Goal: Task Accomplishment & Management: Complete application form

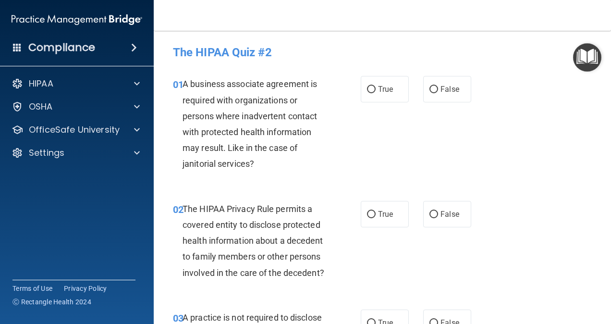
scroll to position [1586, 0]
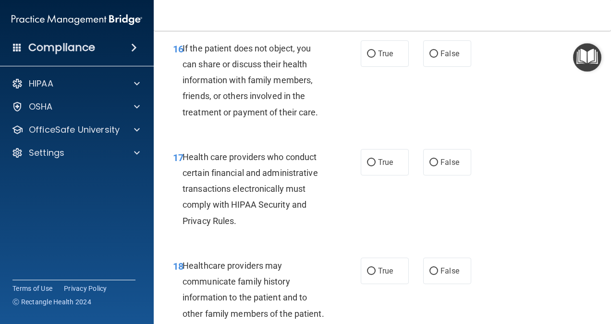
click at [584, 137] on div "16 If the patient does not object, you can share or discuss their health inform…" at bounding box center [383, 82] width 434 height 109
click at [569, 115] on div "16 If the patient does not object, you can share or discuss their health inform…" at bounding box center [383, 82] width 434 height 109
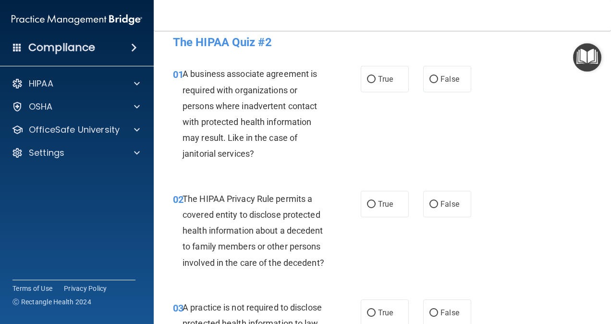
scroll to position [0, 0]
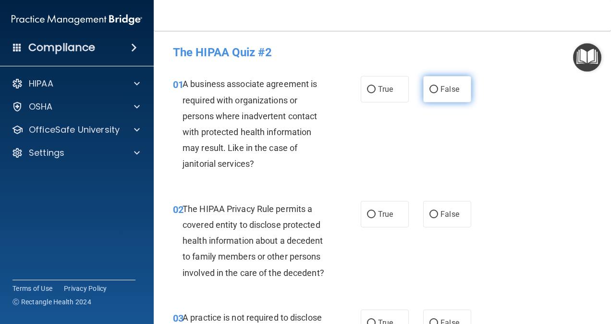
click at [435, 91] on label "False" at bounding box center [447, 89] width 48 height 26
click at [435, 91] on input "False" at bounding box center [434, 89] width 9 height 7
radio input "true"
click at [390, 215] on label "True" at bounding box center [385, 214] width 48 height 26
click at [376, 215] on input "True" at bounding box center [371, 214] width 9 height 7
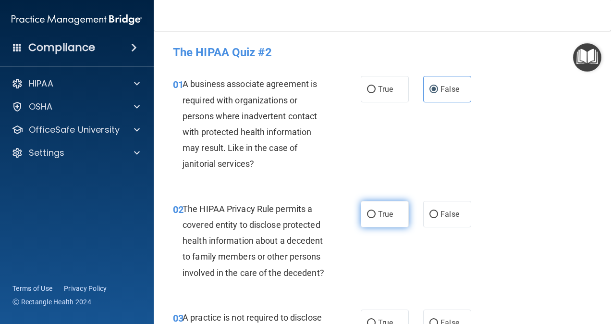
radio input "true"
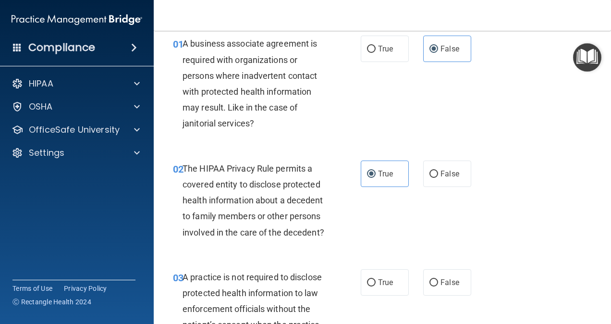
scroll to position [144, 0]
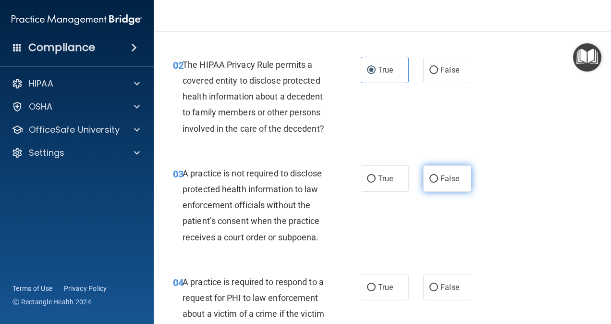
click at [448, 183] on span "False" at bounding box center [450, 178] width 19 height 9
click at [438, 183] on input "False" at bounding box center [434, 178] width 9 height 7
radio input "true"
click at [382, 292] on span "True" at bounding box center [385, 287] width 15 height 9
click at [376, 291] on input "True" at bounding box center [371, 287] width 9 height 7
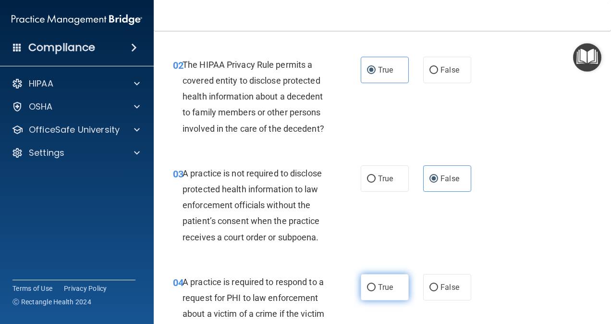
radio input "true"
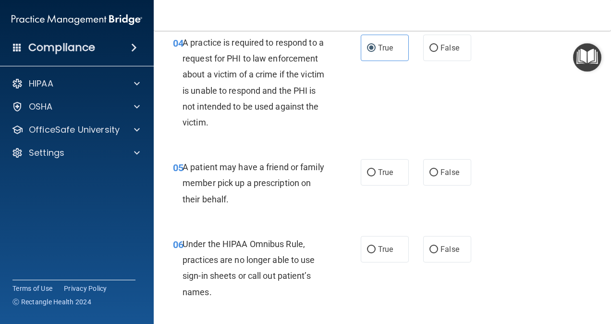
scroll to position [385, 0]
click at [374, 185] on label "True" at bounding box center [385, 171] width 48 height 26
click at [374, 175] on input "True" at bounding box center [371, 171] width 9 height 7
radio input "true"
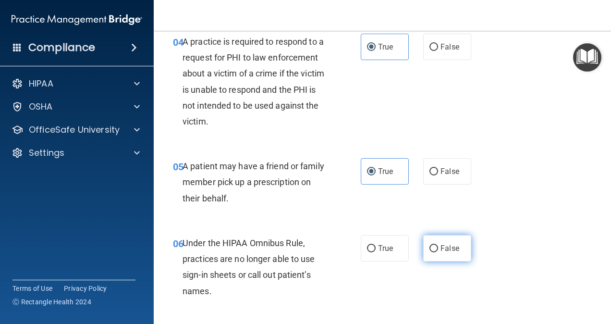
click at [445, 253] on span "False" at bounding box center [450, 248] width 19 height 9
click at [438, 252] on input "False" at bounding box center [434, 248] width 9 height 7
radio input "true"
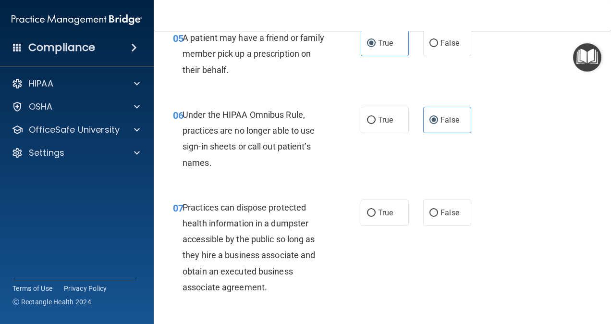
scroll to position [529, 0]
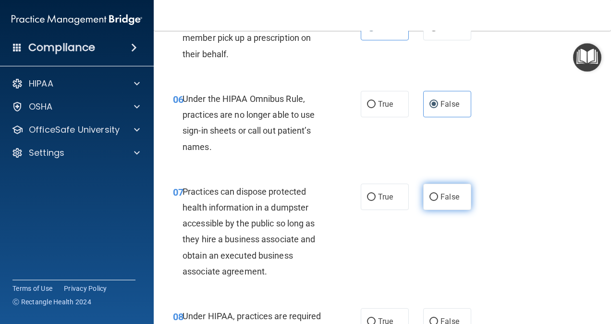
click at [452, 210] on label "False" at bounding box center [447, 197] width 48 height 26
click at [438, 201] on input "False" at bounding box center [434, 197] width 9 height 7
radio input "true"
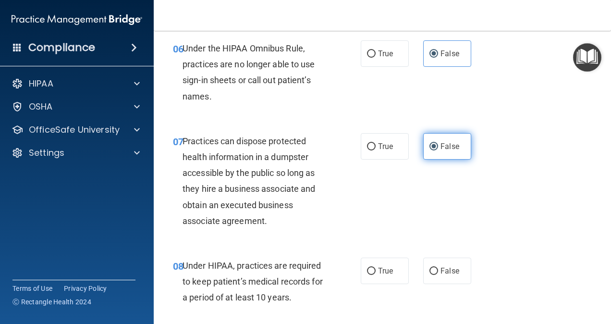
scroll to position [625, 0]
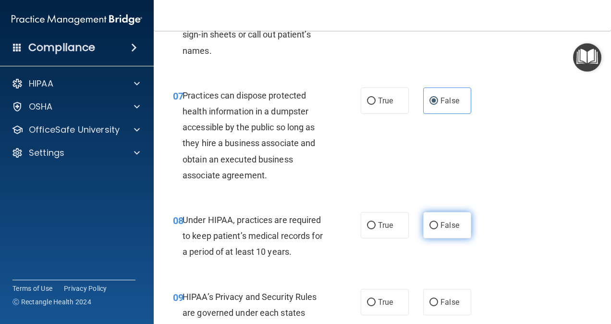
click at [452, 238] on label "False" at bounding box center [447, 225] width 48 height 26
click at [438, 229] on input "False" at bounding box center [434, 225] width 9 height 7
radio input "true"
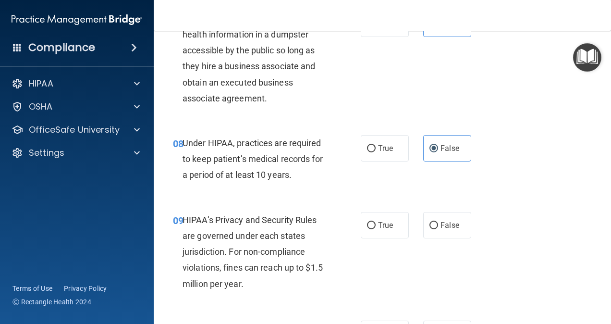
scroll to position [721, 0]
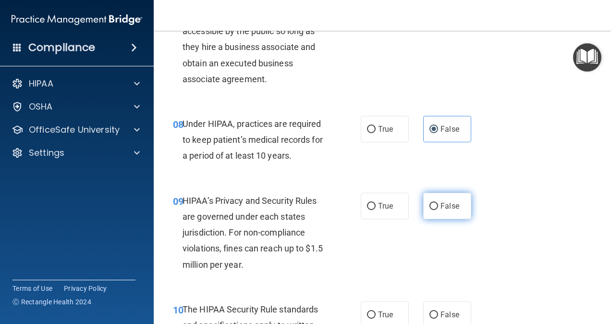
click at [452, 211] on span "False" at bounding box center [450, 205] width 19 height 9
click at [438, 210] on input "False" at bounding box center [434, 206] width 9 height 7
radio input "true"
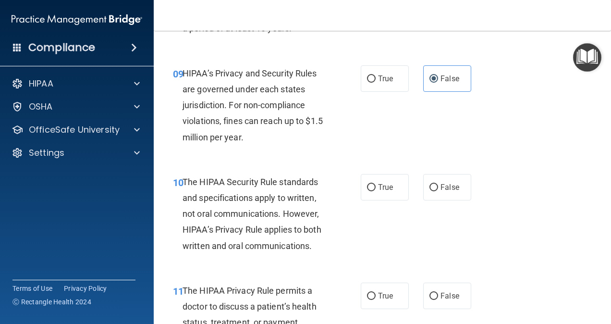
scroll to position [865, 0]
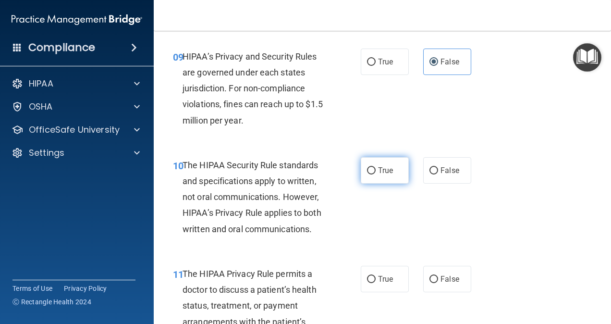
click at [377, 184] on label "True" at bounding box center [385, 170] width 48 height 26
click at [376, 174] on input "True" at bounding box center [371, 170] width 9 height 7
radio input "true"
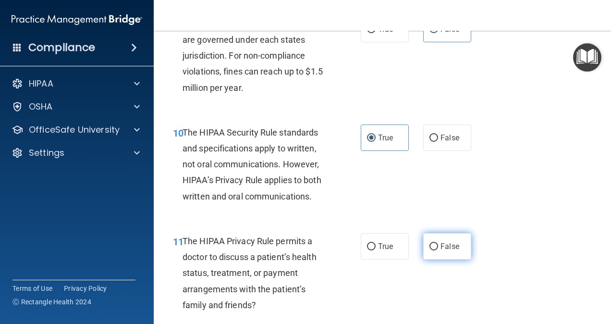
scroll to position [913, 0]
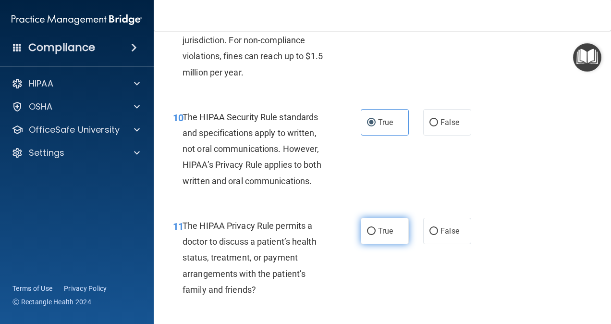
click at [385, 236] on span "True" at bounding box center [385, 230] width 15 height 9
click at [376, 235] on input "True" at bounding box center [371, 231] width 9 height 7
radio input "true"
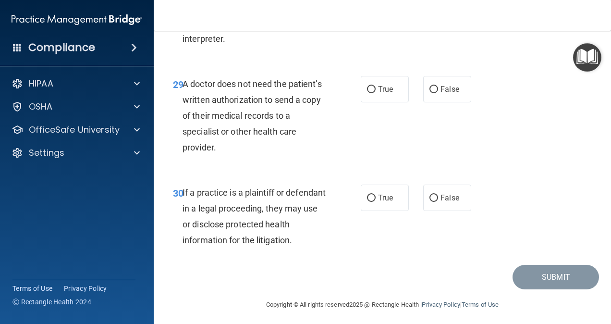
scroll to position [2839, 0]
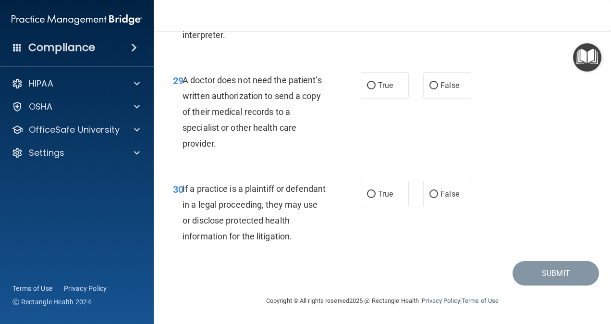
click at [433, 250] on div "30 If a practice is a plaintiff or defendant in a legal proceeding, they may us…" at bounding box center [383, 215] width 434 height 93
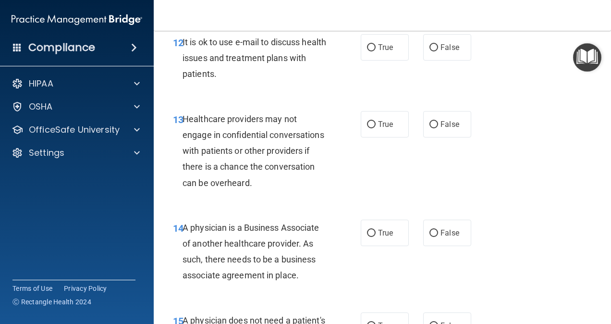
scroll to position [1205, 0]
click at [387, 61] on label "True" at bounding box center [385, 48] width 48 height 26
click at [376, 52] on input "True" at bounding box center [371, 48] width 9 height 7
radio input "true"
click at [431, 129] on input "False" at bounding box center [434, 125] width 9 height 7
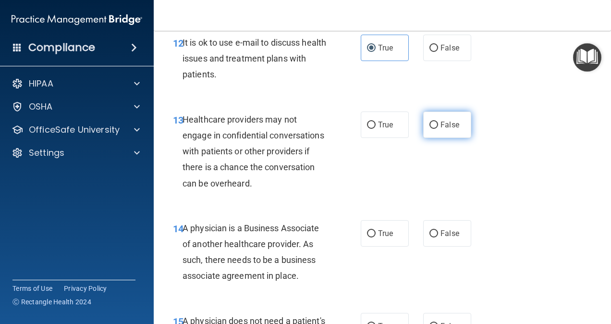
radio input "true"
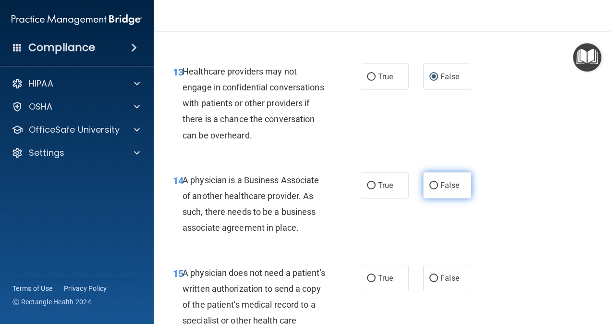
click at [436, 199] on label "False" at bounding box center [447, 185] width 48 height 26
click at [436, 189] on input "False" at bounding box center [434, 185] width 9 height 7
radio input "true"
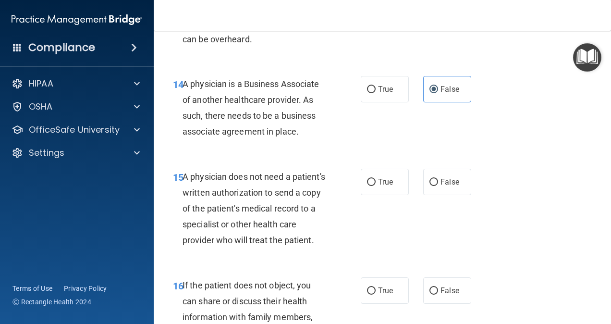
scroll to position [1397, 0]
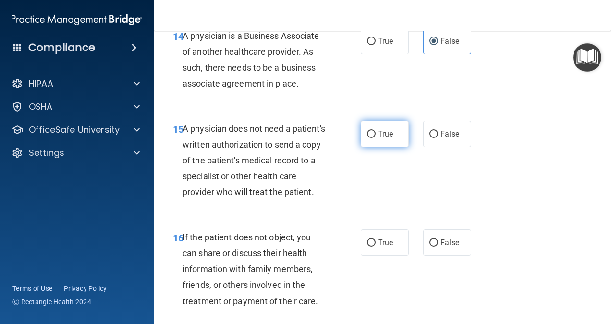
click at [378, 138] on span "True" at bounding box center [385, 133] width 15 height 9
click at [376, 138] on input "True" at bounding box center [371, 134] width 9 height 7
radio input "true"
click at [378, 247] on span "True" at bounding box center [385, 242] width 15 height 9
click at [376, 247] on input "True" at bounding box center [371, 242] width 9 height 7
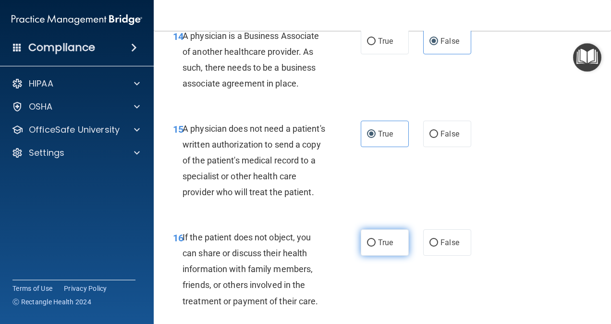
radio input "true"
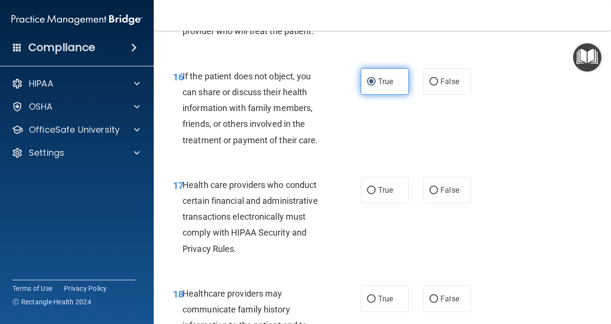
scroll to position [1590, 0]
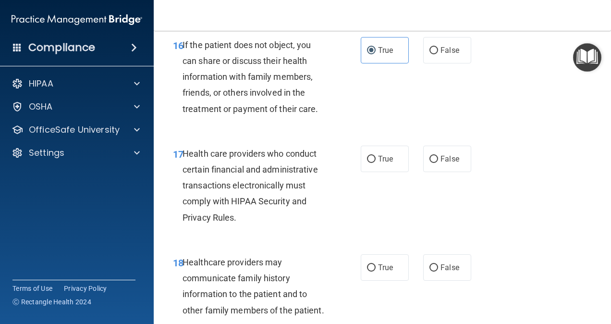
click at [371, 170] on div "17 Health care providers who conduct certain financial and administrative trans…" at bounding box center [383, 188] width 434 height 109
click at [372, 172] on label "True" at bounding box center [385, 159] width 48 height 26
click at [372, 163] on input "True" at bounding box center [371, 159] width 9 height 7
radio input "true"
click at [441, 272] on span "False" at bounding box center [450, 267] width 19 height 9
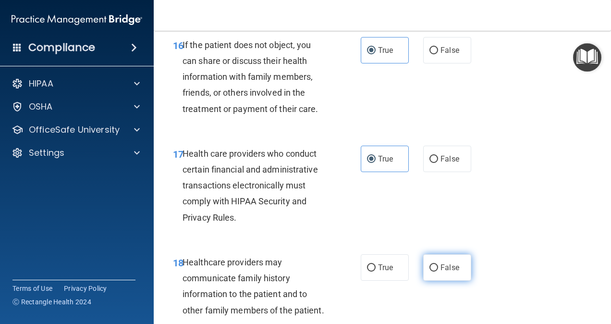
click at [438, 272] on input "False" at bounding box center [434, 267] width 9 height 7
radio input "true"
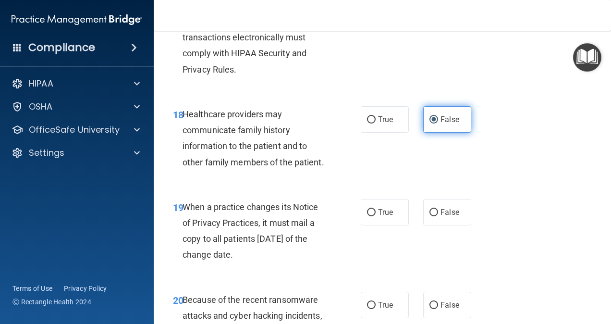
scroll to position [1782, 0]
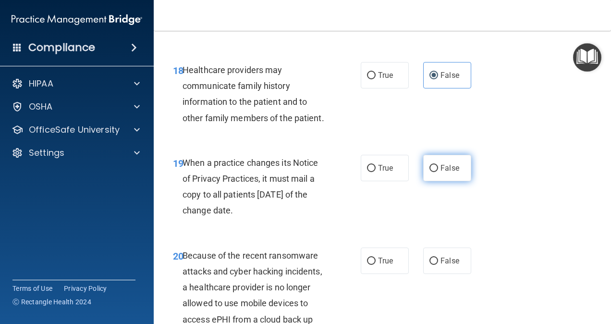
click at [438, 181] on label "False" at bounding box center [447, 168] width 48 height 26
click at [438, 172] on input "False" at bounding box center [434, 168] width 9 height 7
radio input "true"
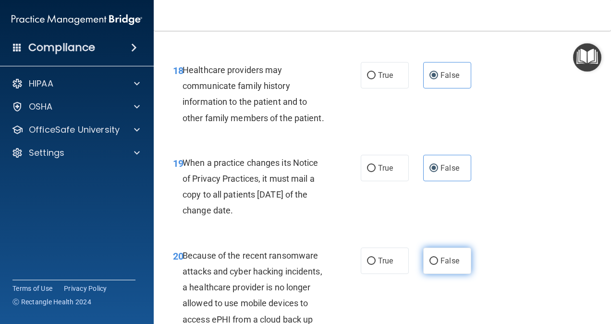
click at [432, 265] on input "False" at bounding box center [434, 261] width 9 height 7
radio input "true"
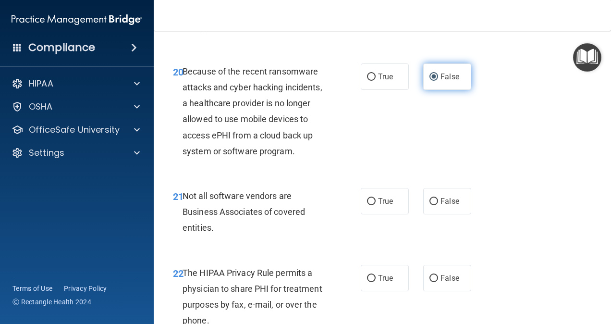
scroll to position [1974, 0]
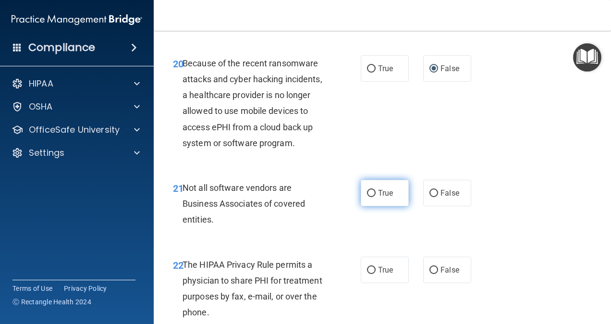
click at [379, 206] on label "True" at bounding box center [385, 193] width 48 height 26
click at [376, 197] on input "True" at bounding box center [371, 193] width 9 height 7
radio input "true"
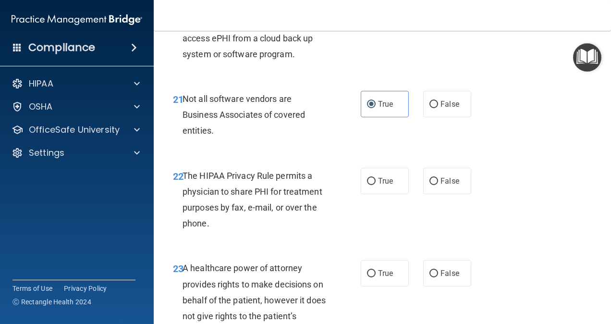
scroll to position [2070, 0]
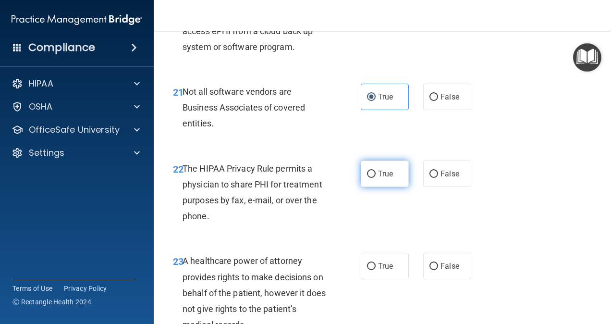
click at [393, 187] on label "True" at bounding box center [385, 174] width 48 height 26
click at [376, 178] on input "True" at bounding box center [371, 174] width 9 height 7
radio input "true"
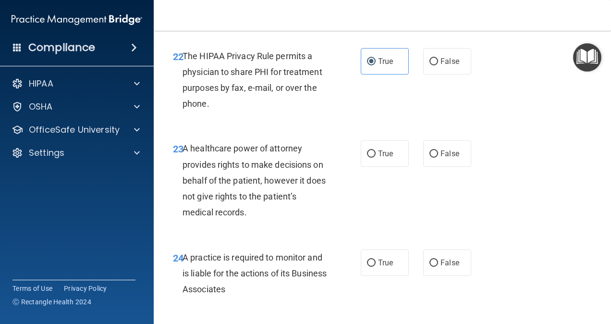
scroll to position [2214, 0]
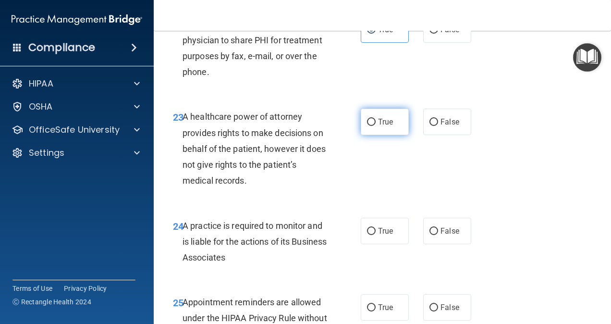
click at [378, 126] on span "True" at bounding box center [385, 121] width 15 height 9
click at [375, 126] on input "True" at bounding box center [371, 122] width 9 height 7
radio input "true"
click at [441, 126] on span "False" at bounding box center [450, 121] width 19 height 9
click at [438, 126] on input "False" at bounding box center [434, 122] width 9 height 7
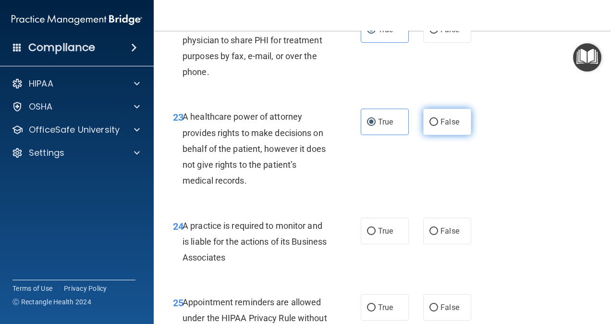
radio input "true"
radio input "false"
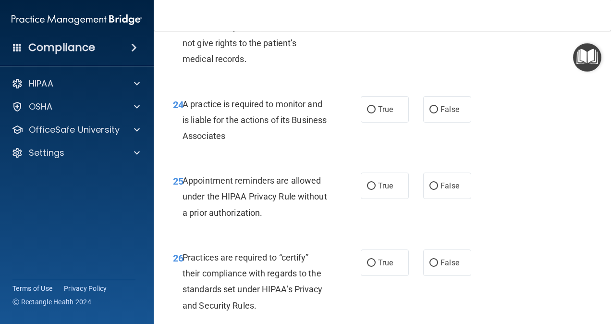
scroll to position [2359, 0]
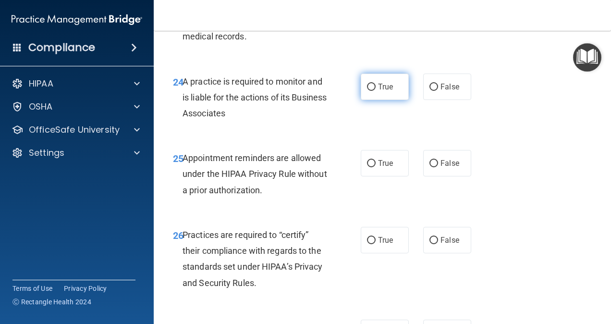
click at [373, 100] on label "True" at bounding box center [385, 87] width 48 height 26
click at [373, 91] on input "True" at bounding box center [371, 87] width 9 height 7
radio input "true"
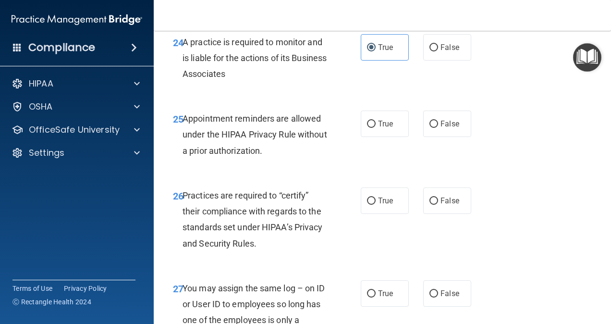
scroll to position [2407, 0]
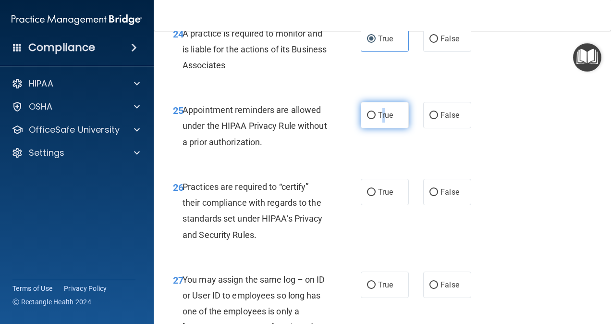
click at [380, 128] on label "True" at bounding box center [385, 115] width 48 height 26
drag, startPoint x: 380, startPoint y: 157, endPoint x: 365, endPoint y: 160, distance: 15.2
click at [367, 119] on input "True" at bounding box center [371, 115] width 9 height 7
radio input "true"
click at [430, 205] on label "False" at bounding box center [447, 192] width 48 height 26
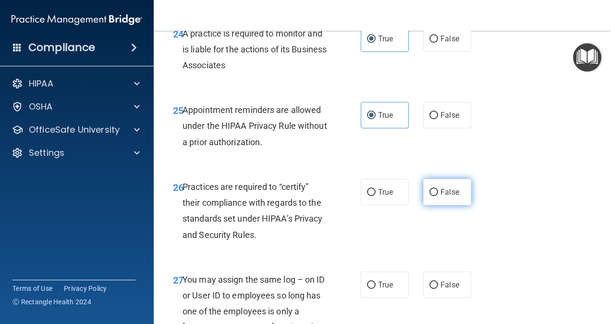
click at [430, 196] on input "False" at bounding box center [434, 192] width 9 height 7
radio input "true"
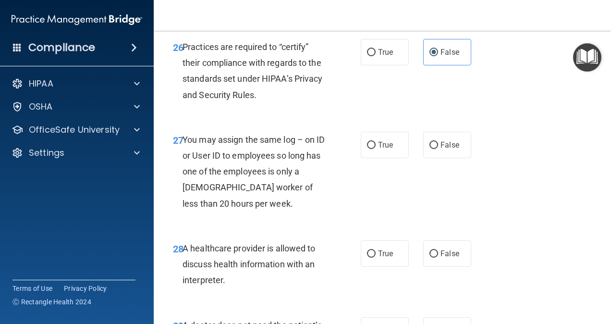
scroll to position [2551, 0]
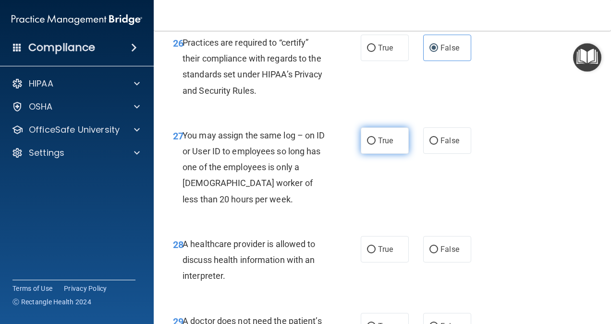
click at [378, 145] on span "True" at bounding box center [385, 140] width 15 height 9
click at [376, 145] on input "True" at bounding box center [371, 140] width 9 height 7
radio input "true"
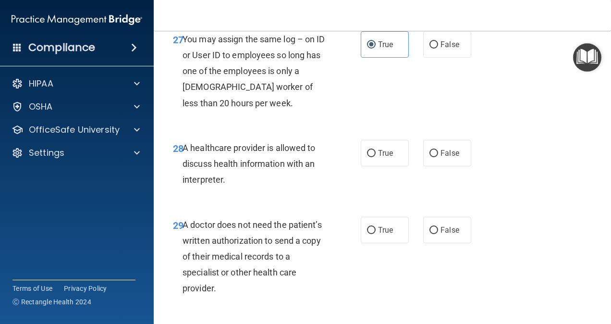
scroll to position [2695, 0]
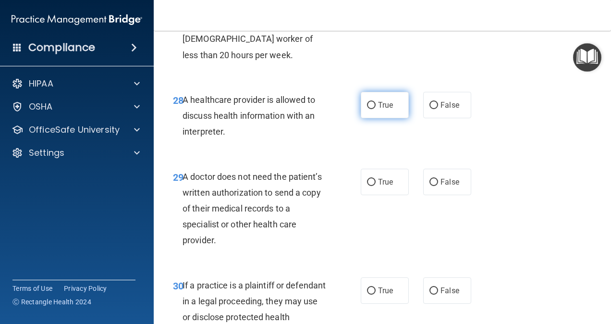
click at [367, 109] on input "True" at bounding box center [371, 105] width 9 height 7
radio input "true"
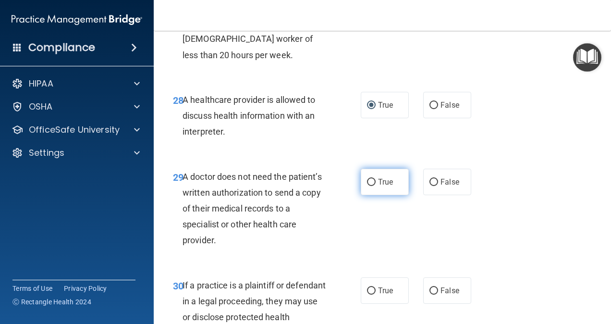
click at [388, 187] on span "True" at bounding box center [385, 181] width 15 height 9
click at [376, 186] on input "True" at bounding box center [371, 182] width 9 height 7
radio input "true"
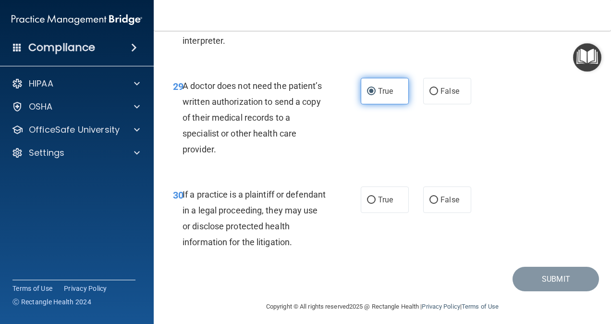
scroll to position [2791, 0]
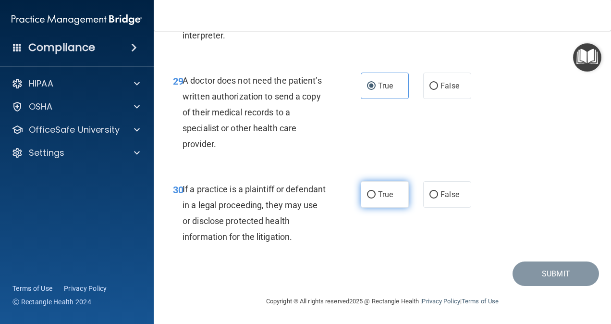
click at [385, 199] on span "True" at bounding box center [385, 194] width 15 height 9
click at [376, 199] on input "True" at bounding box center [371, 194] width 9 height 7
radio input "true"
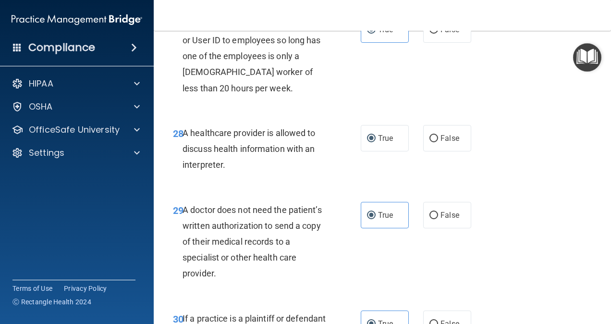
scroll to position [2647, 0]
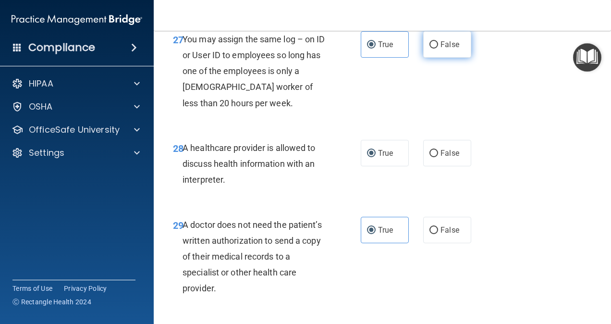
click at [434, 58] on label "False" at bounding box center [447, 44] width 48 height 26
click at [434, 49] on input "False" at bounding box center [434, 44] width 9 height 7
radio input "true"
radio input "false"
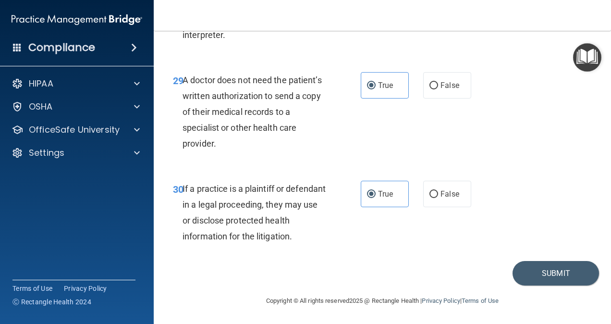
scroll to position [2839, 0]
click at [557, 271] on button "Submit" at bounding box center [556, 273] width 87 height 25
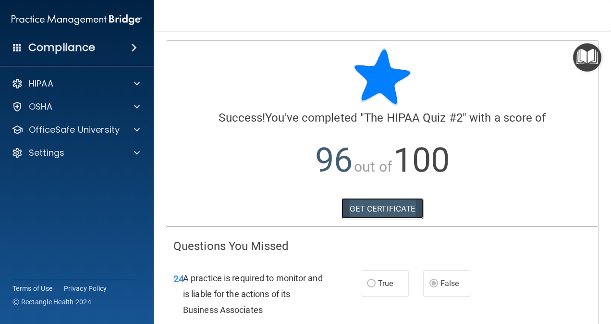
click at [368, 206] on link "GET CERTIFICATE" at bounding box center [383, 208] width 82 height 21
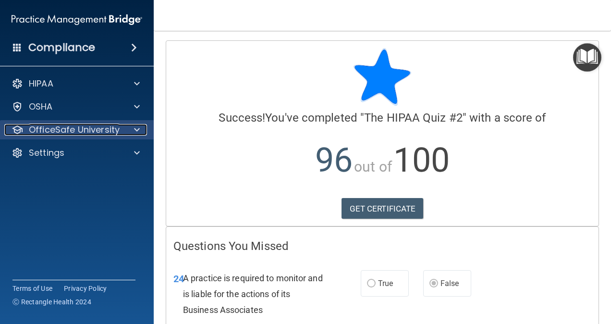
click at [107, 124] on p "OfficeSafe University" at bounding box center [74, 130] width 91 height 12
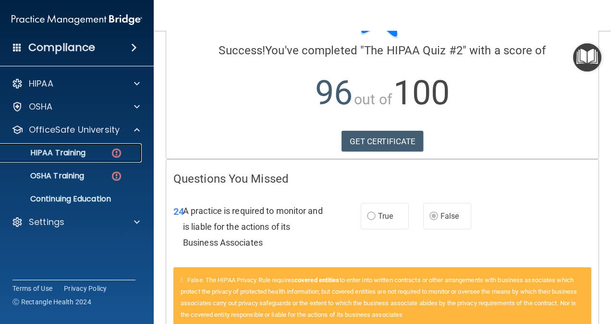
scroll to position [127, 0]
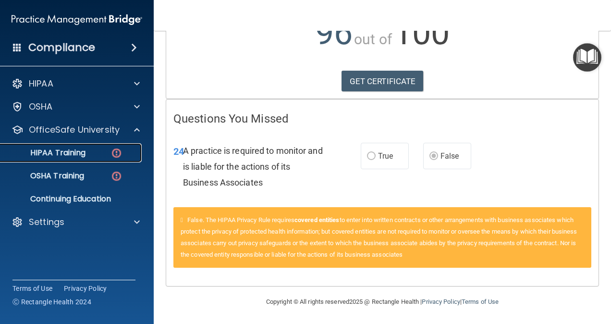
click at [118, 151] on img at bounding box center [117, 153] width 12 height 12
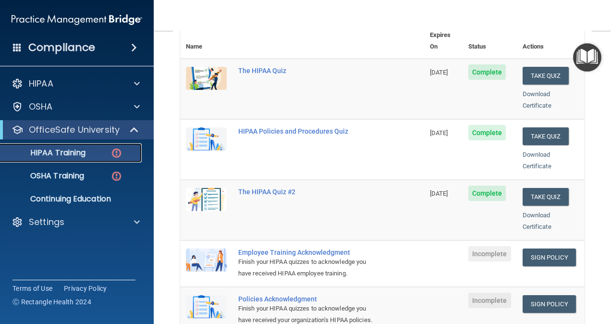
scroll to position [199, 0]
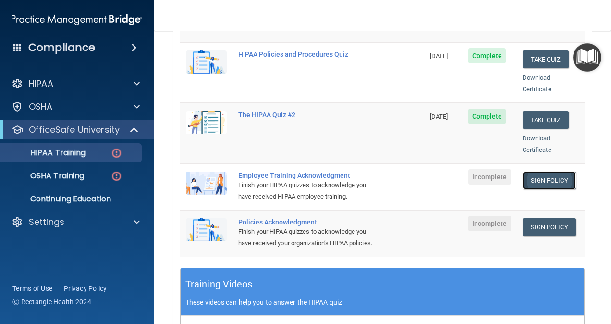
click at [545, 172] on link "Sign Policy" at bounding box center [549, 181] width 53 height 18
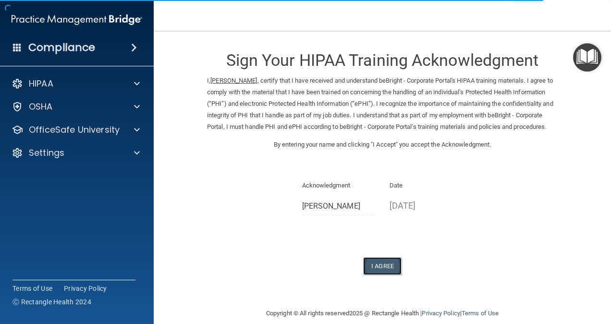
click at [378, 275] on button "I Agree" at bounding box center [382, 266] width 38 height 18
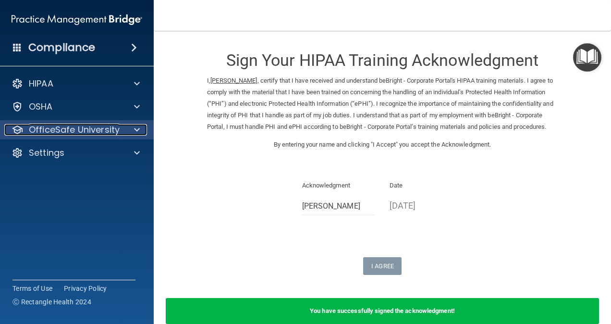
click at [137, 131] on span at bounding box center [137, 130] width 6 height 12
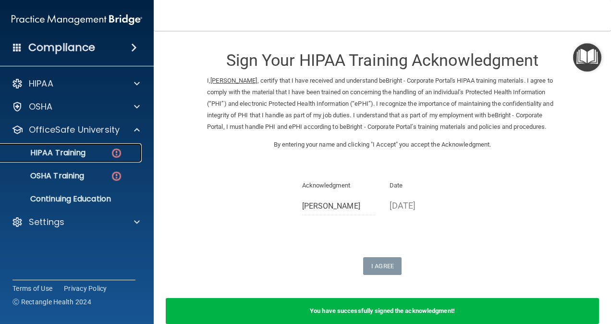
click at [84, 152] on p "HIPAA Training" at bounding box center [45, 153] width 79 height 10
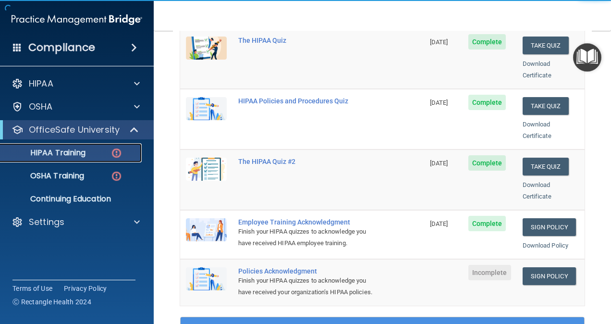
scroll to position [192, 0]
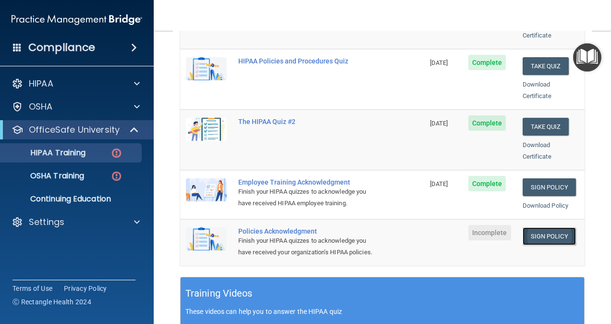
click at [549, 227] on link "Sign Policy" at bounding box center [549, 236] width 53 height 18
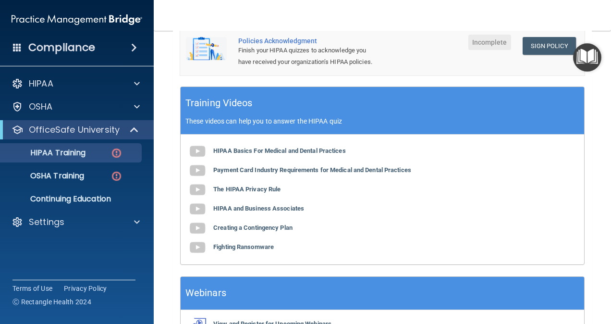
scroll to position [441, 0]
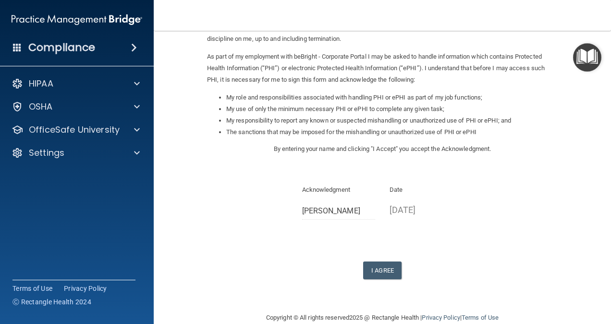
scroll to position [116, 0]
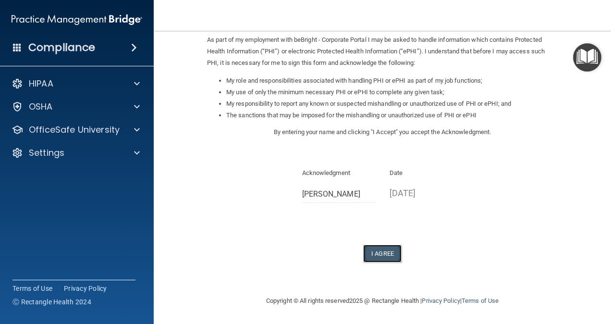
click at [383, 255] on button "I Agree" at bounding box center [382, 254] width 38 height 18
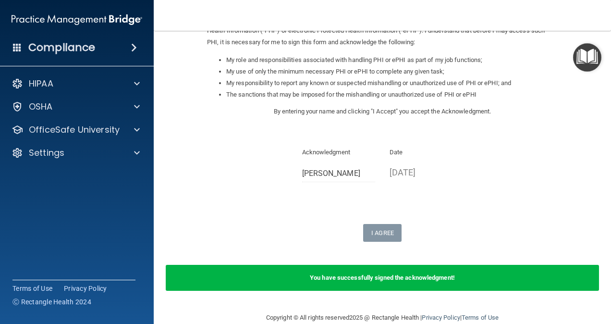
scroll to position [154, 0]
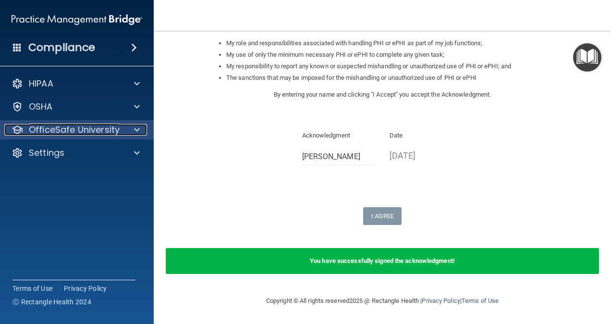
click at [94, 133] on p "OfficeSafe University" at bounding box center [74, 130] width 91 height 12
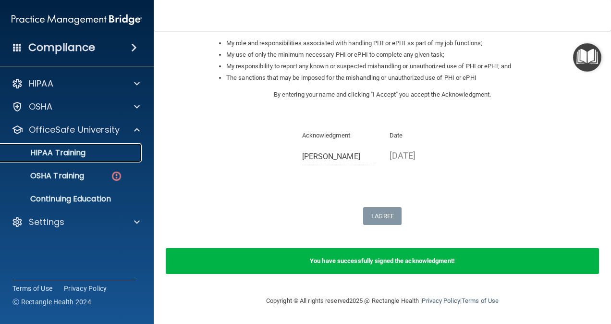
click at [82, 158] on p "HIPAA Training" at bounding box center [45, 153] width 79 height 10
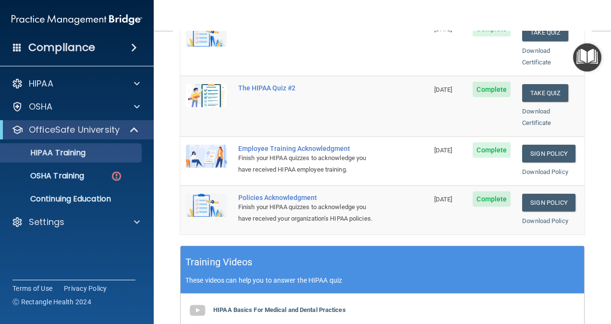
scroll to position [249, 0]
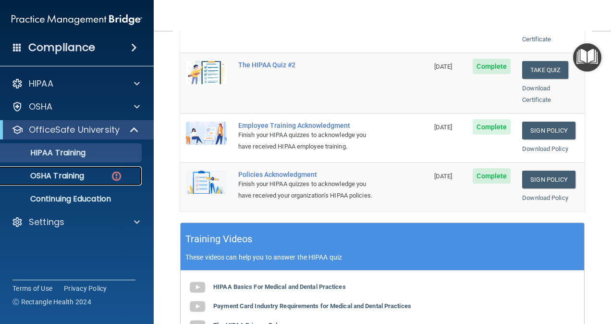
click at [67, 174] on p "OSHA Training" at bounding box center [45, 176] width 78 height 10
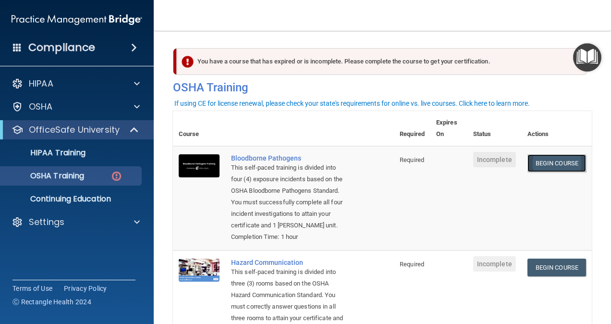
click at [547, 170] on link "Begin Course" at bounding box center [557, 163] width 59 height 18
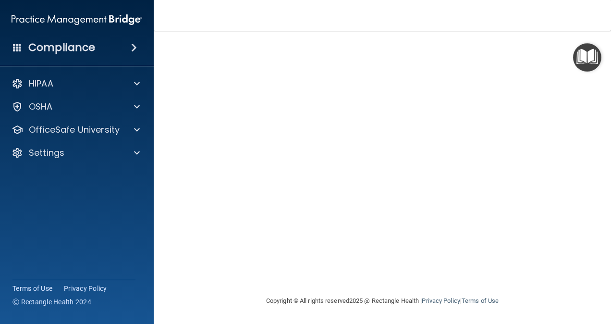
scroll to position [39, 0]
click at [585, 253] on main "Bloodborne Pathogens Training This course doesn’t expire until . Are you sure y…" at bounding box center [383, 177] width 458 height 293
click at [12, 260] on div "Compliance HIPAA Documents and Policies Report an Incident Business Associates …" at bounding box center [77, 162] width 154 height 324
click at [42, 274] on div "Compliance HIPAA Documents and Policies Report an Incident Business Associates …" at bounding box center [77, 162] width 154 height 324
